Goal: Complete application form: Complete application form

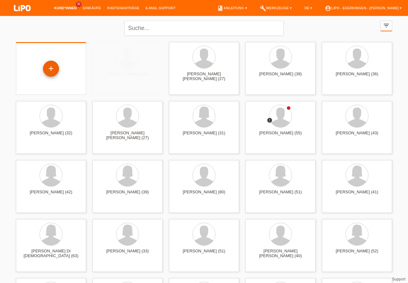
click at [49, 67] on div "+" at bounding box center [50, 68] width 15 height 11
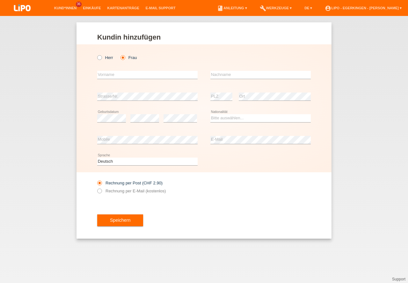
click at [114, 73] on input "text" at bounding box center [147, 75] width 100 height 8
type input "rosa"
click at [221, 76] on input "text" at bounding box center [260, 75] width 100 height 8
type input "[PERSON_NAME]"
click at [219, 118] on select "Bitte auswählen... Schweiz Deutschland Liechtenstein Österreich ------------ Af…" at bounding box center [260, 118] width 100 height 8
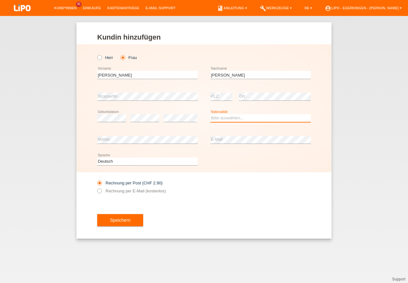
click at [219, 118] on select "Bitte auswählen... Schweiz Deutschland Liechtenstein Österreich ------------ Af…" at bounding box center [260, 118] width 100 height 8
click at [227, 118] on select "Bitte auswählen... Schweiz Deutschland Liechtenstein Österreich ------------ Af…" at bounding box center [260, 118] width 100 height 8
select select "ER"
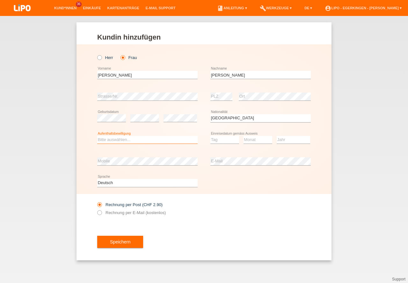
click at [110, 142] on select "Bitte auswählen... C B B - Flüchtlingsstatus Andere" at bounding box center [147, 140] width 100 height 8
select select "B"
click at [0, 0] on option "B" at bounding box center [0, 0] width 0 height 0
click at [216, 138] on select "Tag 01 02 03 04 05 06 07 08 09 10 11" at bounding box center [224, 140] width 29 height 8
click at [251, 141] on select "Monat 01 02 03 04 05 06 07 08 09 10 11" at bounding box center [257, 140] width 29 height 8
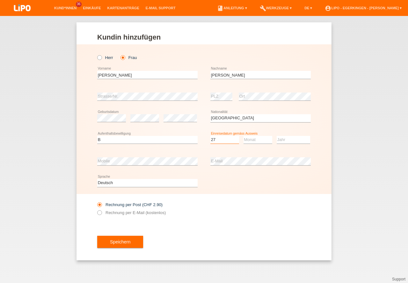
select select "27"
click at [252, 137] on select "Monat 01 02 03 04 05 06 07 08 09 10 11" at bounding box center [257, 140] width 29 height 8
select select "09"
click at [0, 0] on option "09" at bounding box center [0, 0] width 0 height 0
click at [288, 137] on select "Jahr 2025 2024 2023 2022 2021 2020 2019 2018 2017 2016 2015 2014 2013 2012 2011…" at bounding box center [293, 140] width 33 height 8
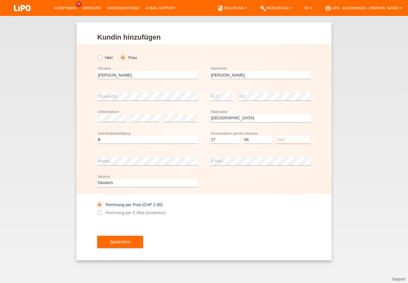
select select "2017"
click at [0, 0] on option "2017" at bounding box center [0, 0] width 0 height 0
click at [117, 240] on button "Speichern" at bounding box center [120, 241] width 46 height 12
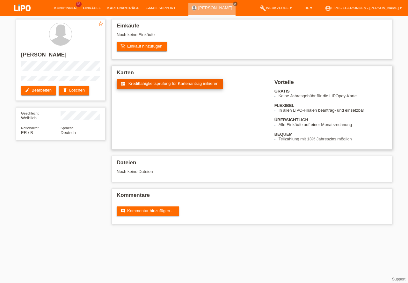
click at [153, 83] on span "Kreditfähigkeitsprüfung für Kartenantrag initiieren" at bounding box center [173, 83] width 90 height 5
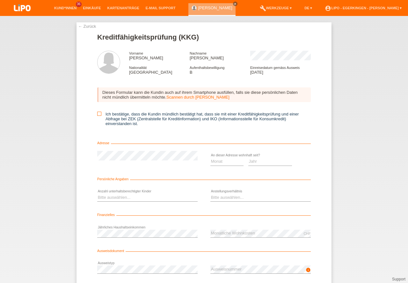
click at [97, 112] on icon at bounding box center [99, 114] width 4 height 4
click at [97, 112] on input "Ich bestätige, dass die Kundin mündlich bestätigt hat, dass sie mit einer Kredi…" at bounding box center [99, 114] width 4 height 4
checkbox input "true"
click at [220, 163] on select "Monat 01 02 03 04 05 06 07 08 09 10" at bounding box center [226, 161] width 33 height 8
select select "05"
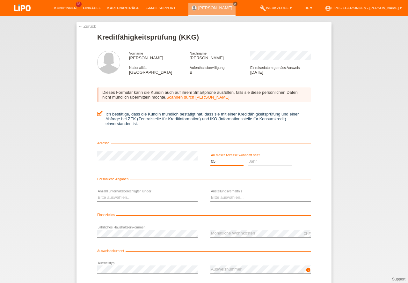
click at [0, 0] on option "05" at bounding box center [0, 0] width 0 height 0
click at [259, 159] on select "Jahr 2025 2024 2023 2022 2021 2020 2019 2018 2017 2016 2015 2014 2013 2012 2011…" at bounding box center [270, 161] width 44 height 8
select select "2021"
click at [0, 0] on option "2021" at bounding box center [0, 0] width 0 height 0
click at [110, 198] on select "Bitte auswählen... 0 1 2 3 4 5 6 7 8 9" at bounding box center [147, 197] width 100 height 8
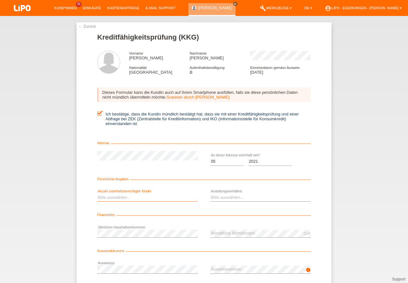
select select "2"
click at [0, 0] on option "2" at bounding box center [0, 0] width 0 height 0
click at [219, 199] on select "Bitte auswählen... Unbefristet Befristet Lehrling/Student Pensioniert Nicht arb…" at bounding box center [260, 197] width 100 height 8
select select "UNLIMITED"
click at [0, 0] on option "Unbefristet" at bounding box center [0, 0] width 0 height 0
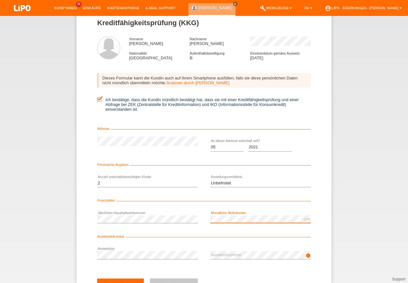
scroll to position [29, 0]
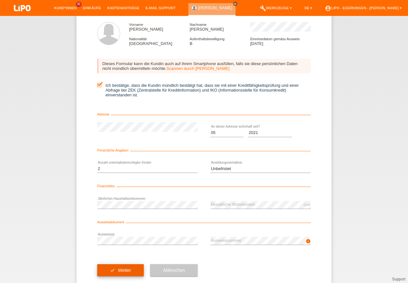
click at [124, 269] on button "check Weiter" at bounding box center [120, 270] width 47 height 12
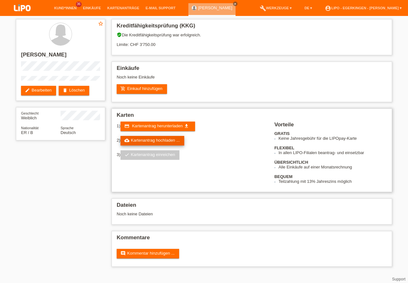
click at [137, 140] on link "cloud_upload Kartenantrag hochladen ..." at bounding box center [152, 141] width 64 height 10
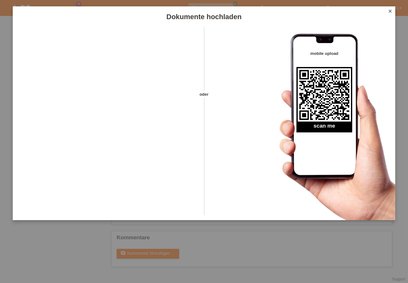
click at [392, 8] on link "close" at bounding box center [390, 11] width 8 height 7
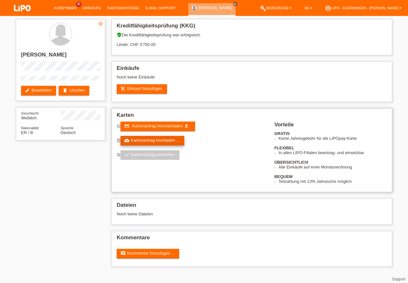
click at [139, 138] on link "cloud_upload Kartenantrag hochladen ..." at bounding box center [152, 141] width 64 height 10
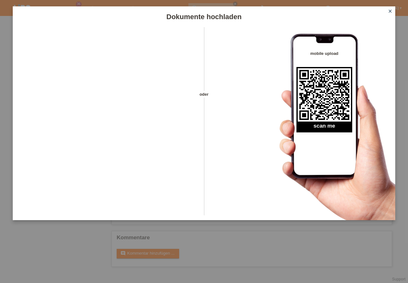
click at [392, 11] on icon "close" at bounding box center [389, 11] width 5 height 5
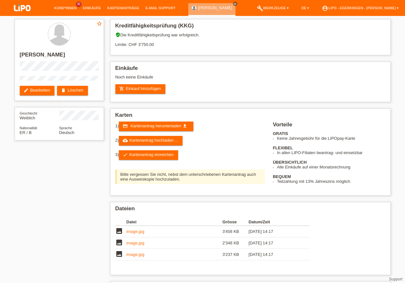
click at [143, 154] on link "check Kartenantrag einreichen" at bounding box center [148, 155] width 59 height 10
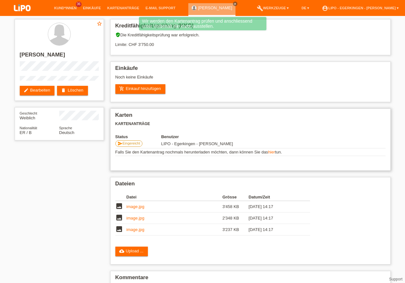
click at [131, 142] on span "Eingereicht" at bounding box center [132, 143] width 18 height 4
